Goal: Entertainment & Leisure: Consume media (video, audio)

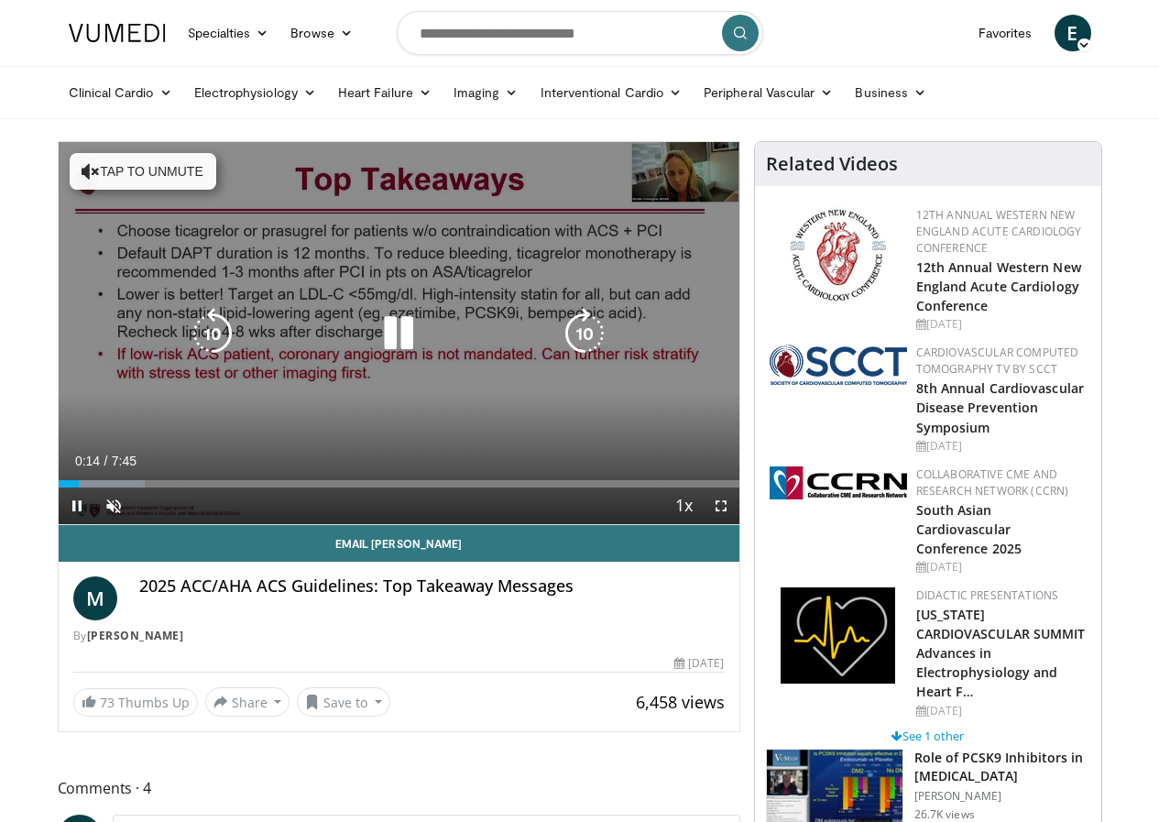
click at [73, 175] on button "Tap to unmute" at bounding box center [143, 171] width 147 height 37
click at [78, 176] on div "10 seconds Tap to unmute" at bounding box center [399, 333] width 681 height 382
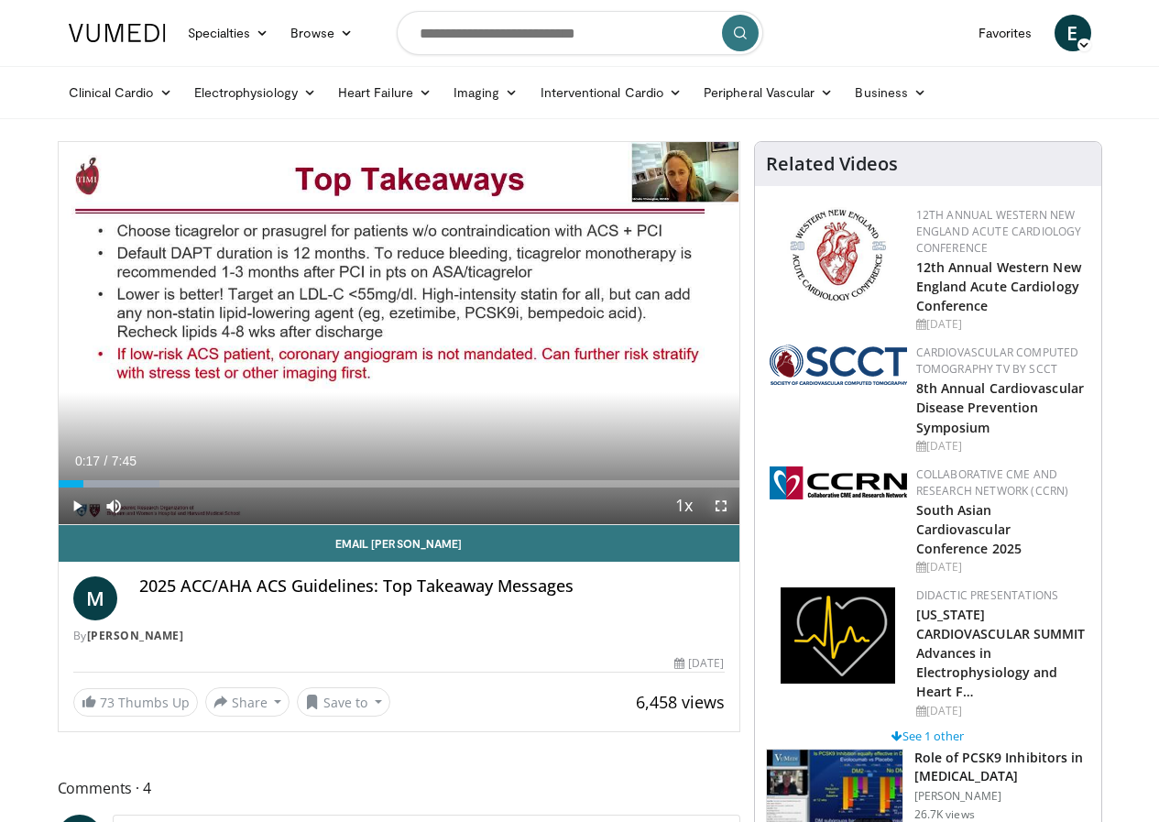
click at [735, 524] on span "Video Player" at bounding box center [721, 505] width 37 height 37
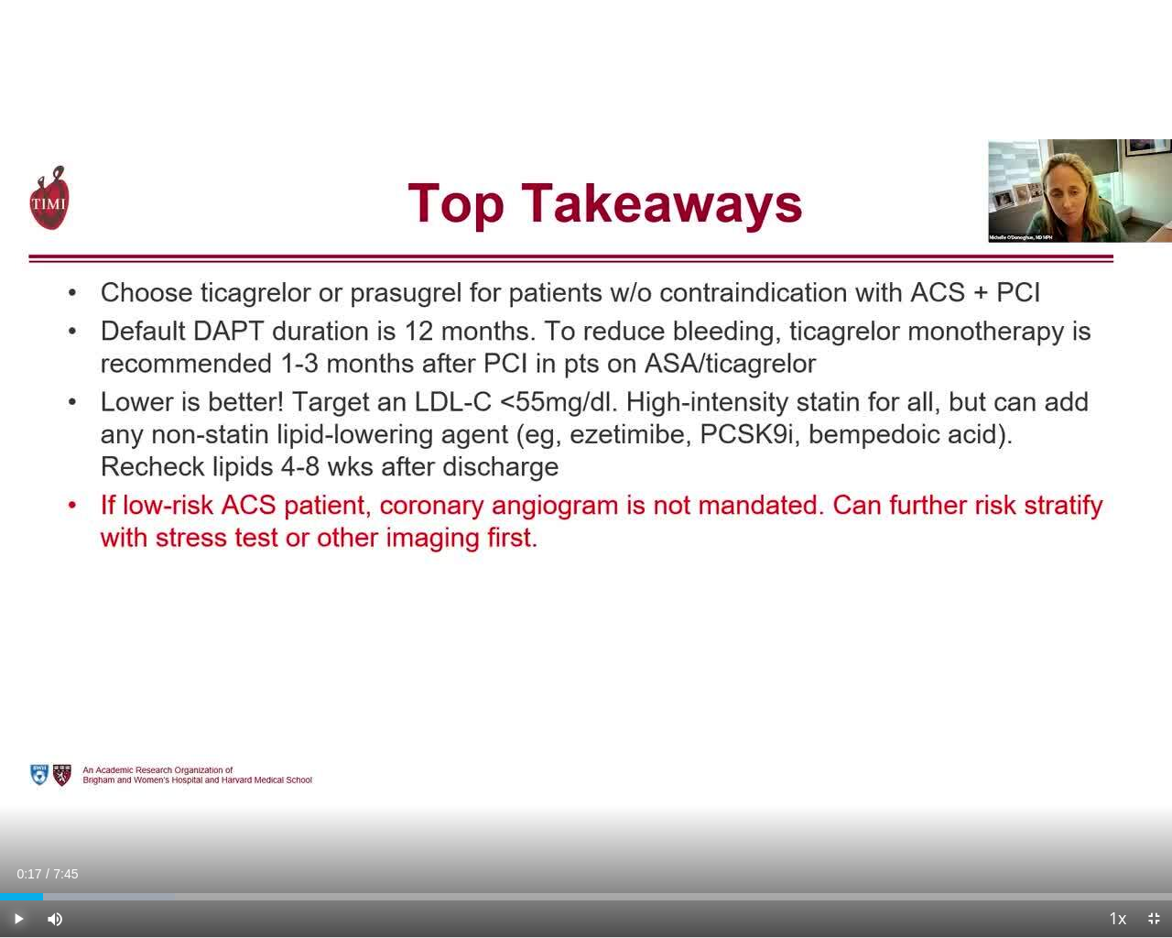
click at [16, 821] on span "Video Player" at bounding box center [18, 918] width 37 height 37
